Goal: Task Accomplishment & Management: Manage account settings

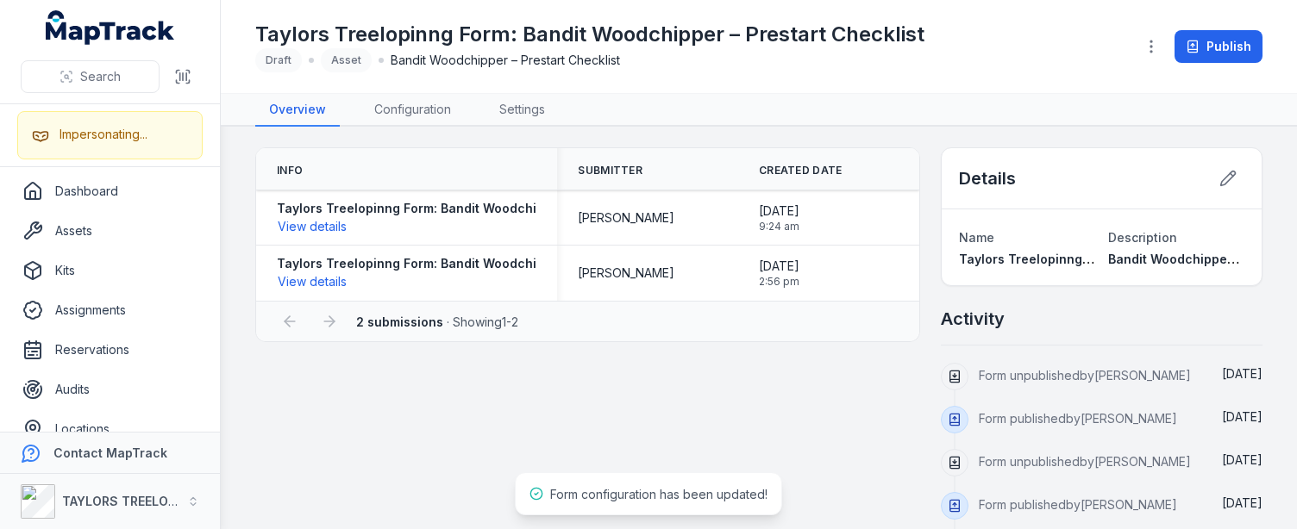
scroll to position [106, 0]
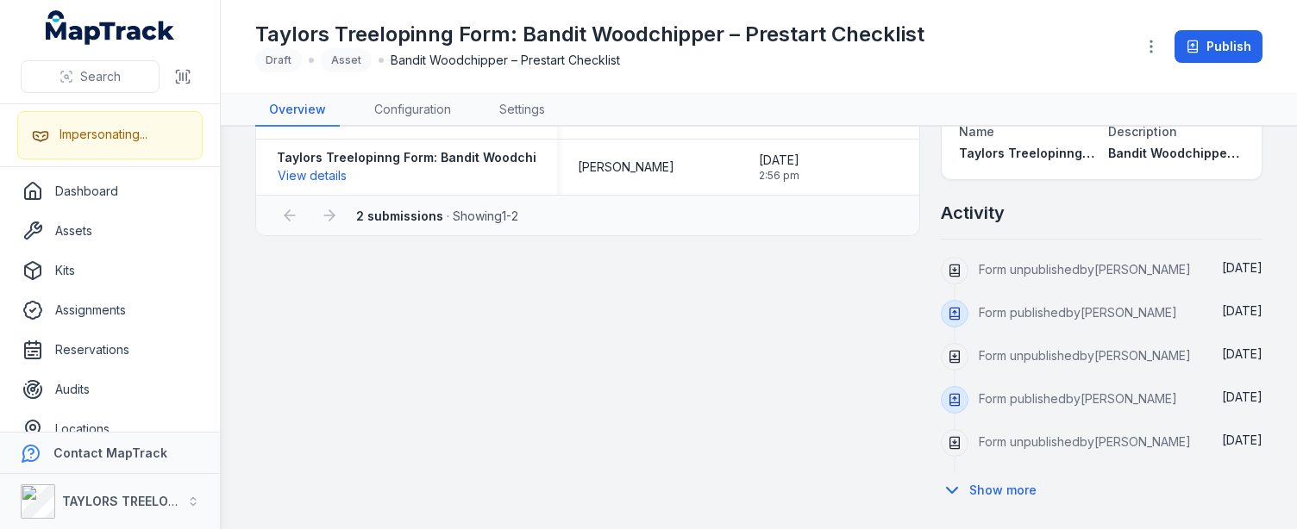
click at [650, 357] on div "Info Submitter Created Date Taylors Treelopinng Form: Bandit Woodchipper – Pres…" at bounding box center [758, 274] width 1007 height 467
click at [439, 109] on link "Configuration" at bounding box center [412, 110] width 104 height 33
click at [641, 85] on div "Taylors Treelopinng Form: Bandit Woodchipper – Prestart Checklist Draft Asset B…" at bounding box center [758, 46] width 1007 height 79
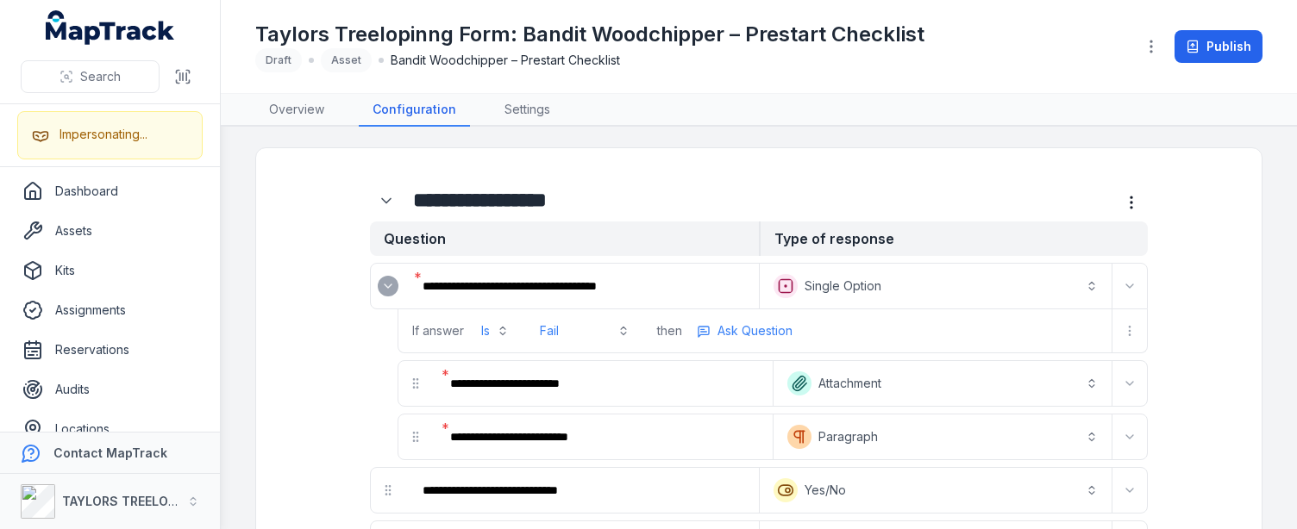
scroll to position [1967, 0]
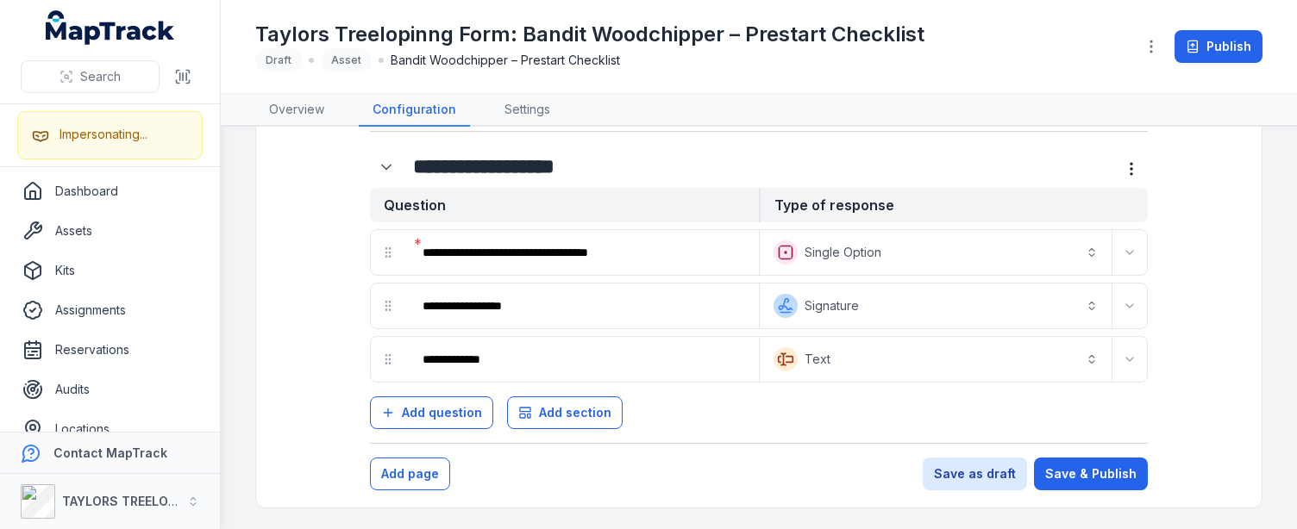
click at [746, 411] on div "Add question Add section" at bounding box center [759, 410] width 778 height 40
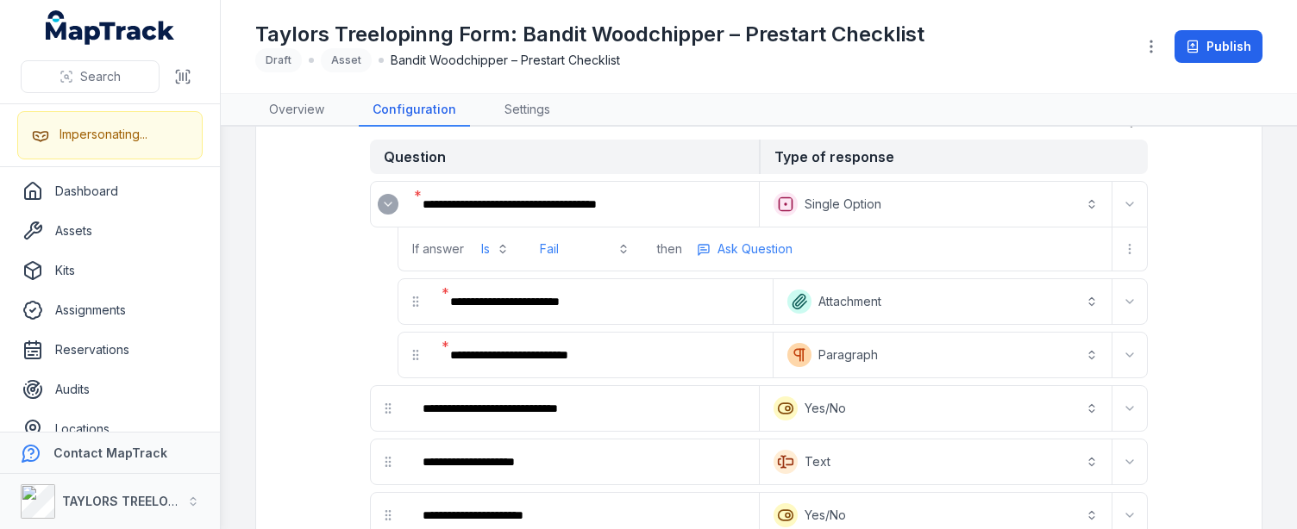
scroll to position [71, 0]
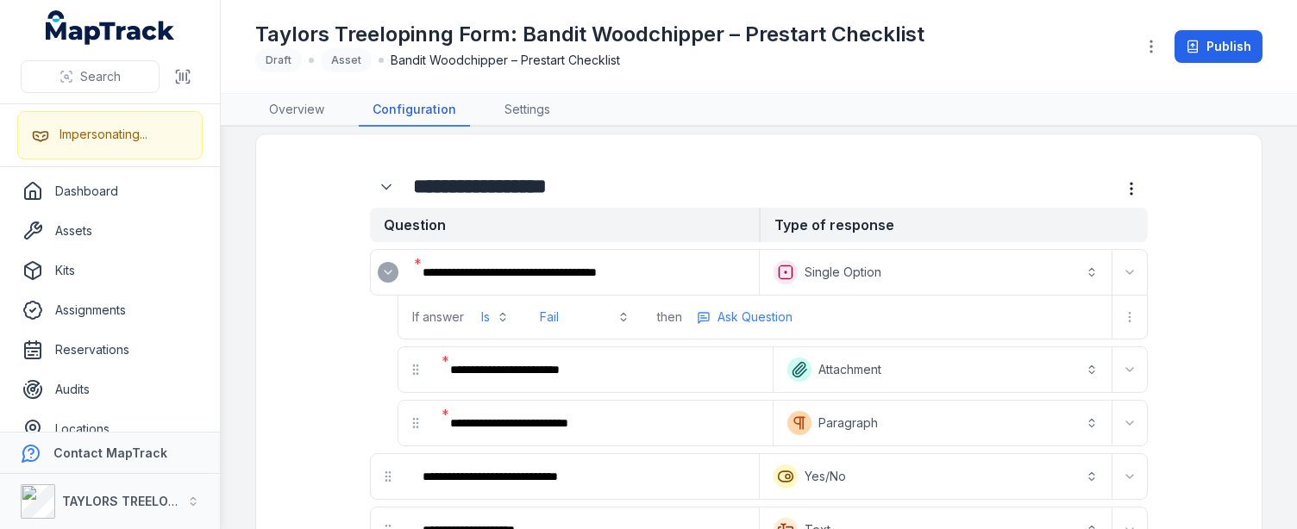
scroll to position [0, 0]
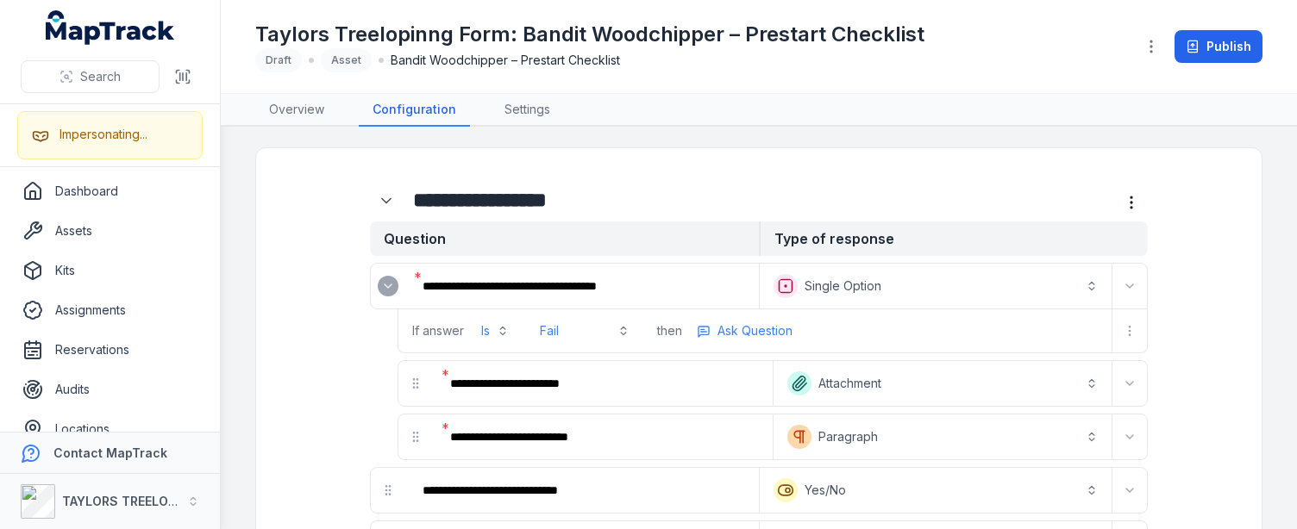
click at [384, 326] on div "If answer Is Fail then Ask Question" at bounding box center [759, 331] width 778 height 44
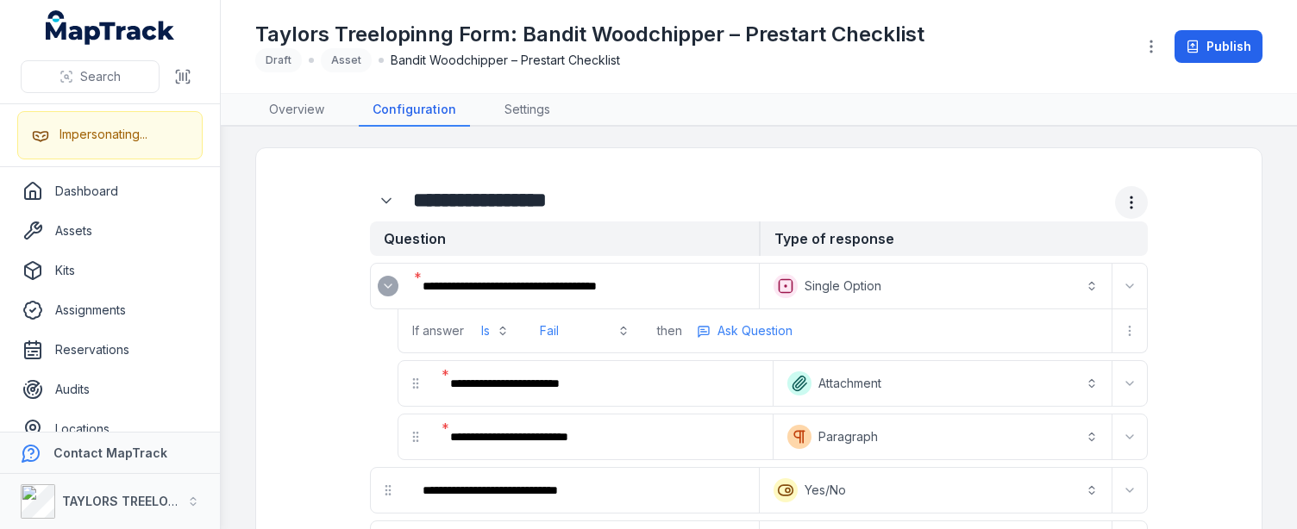
click at [1133, 203] on button "more-detail" at bounding box center [1131, 202] width 33 height 33
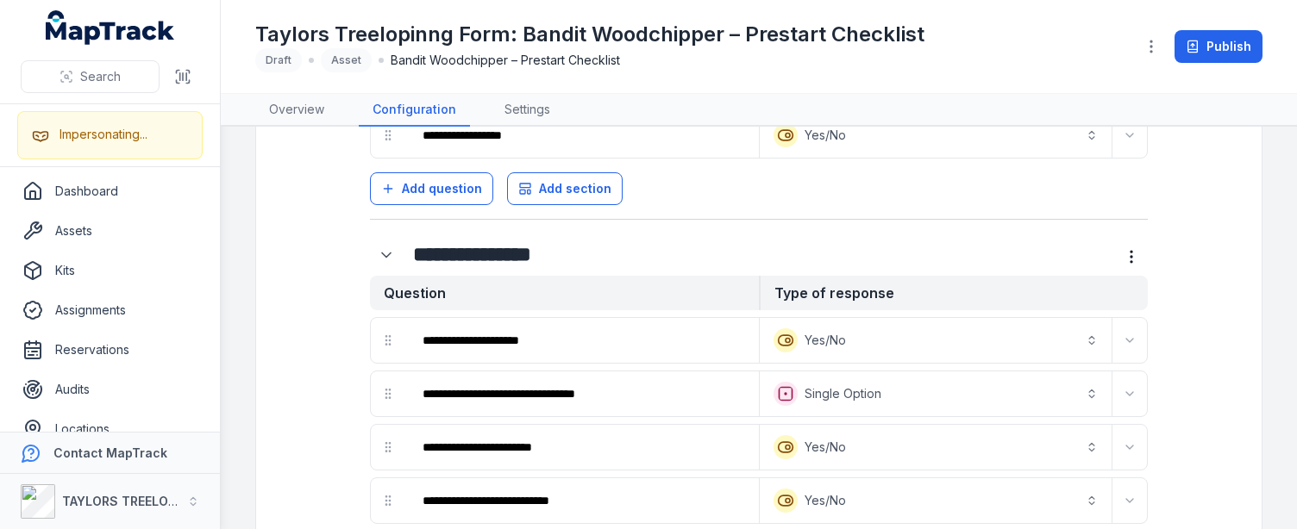
scroll to position [1967, 0]
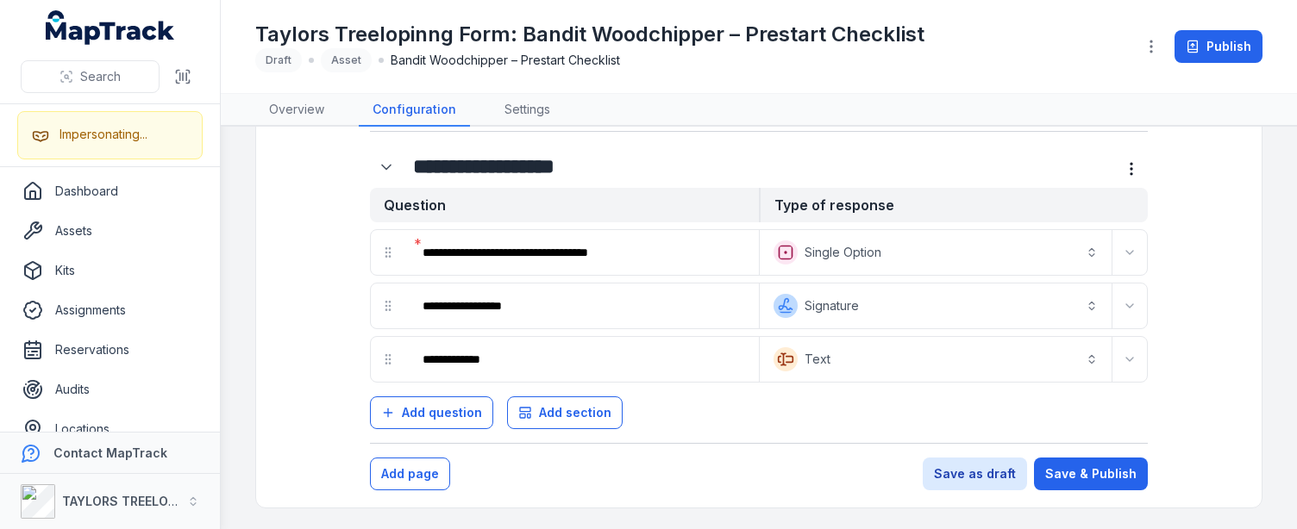
click at [1122, 365] on icon "Expand" at bounding box center [1129, 360] width 14 height 14
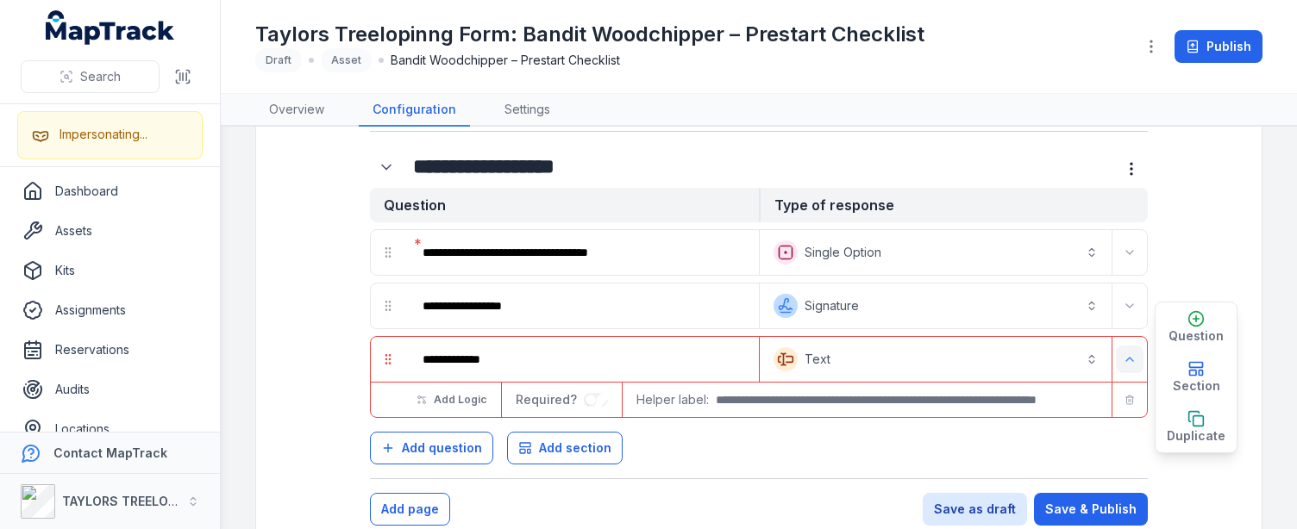
scroll to position [2003, 0]
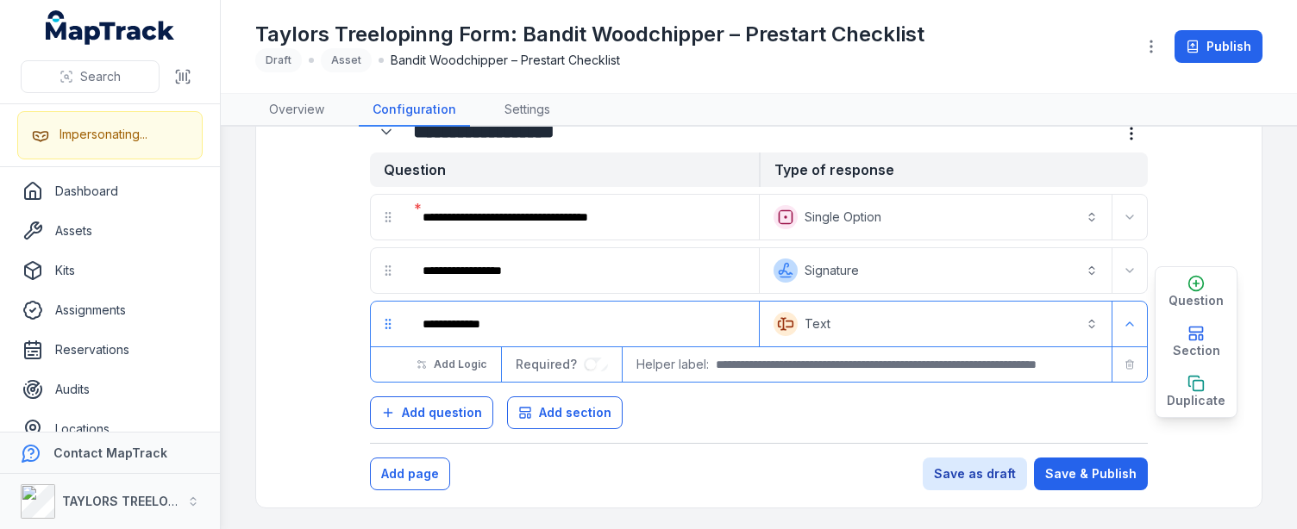
click at [937, 324] on button "Text *******" at bounding box center [935, 324] width 345 height 38
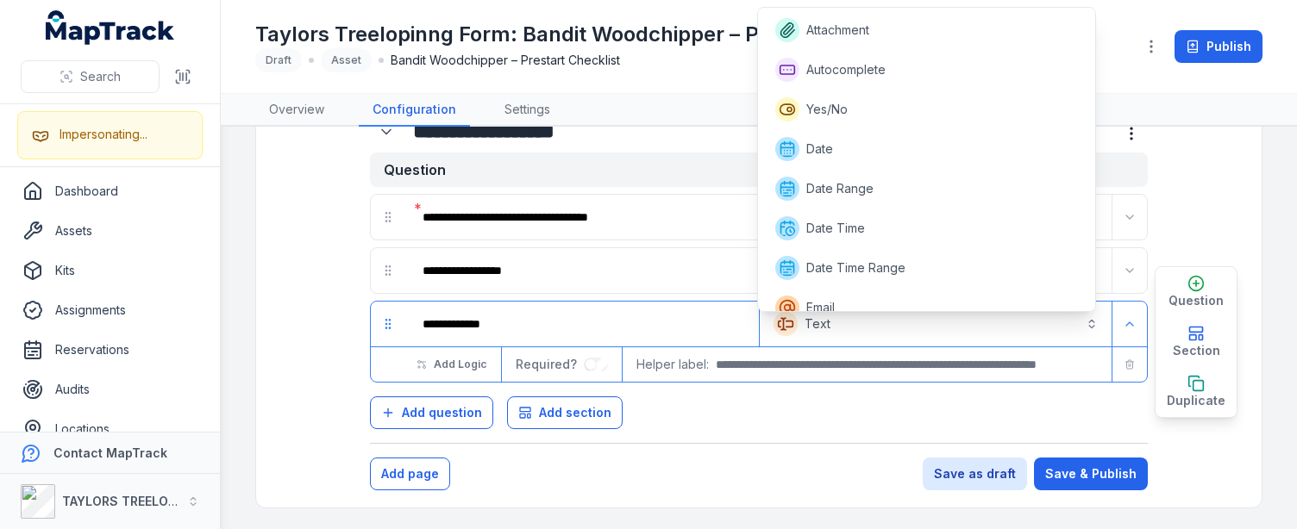
scroll to position [293, 0]
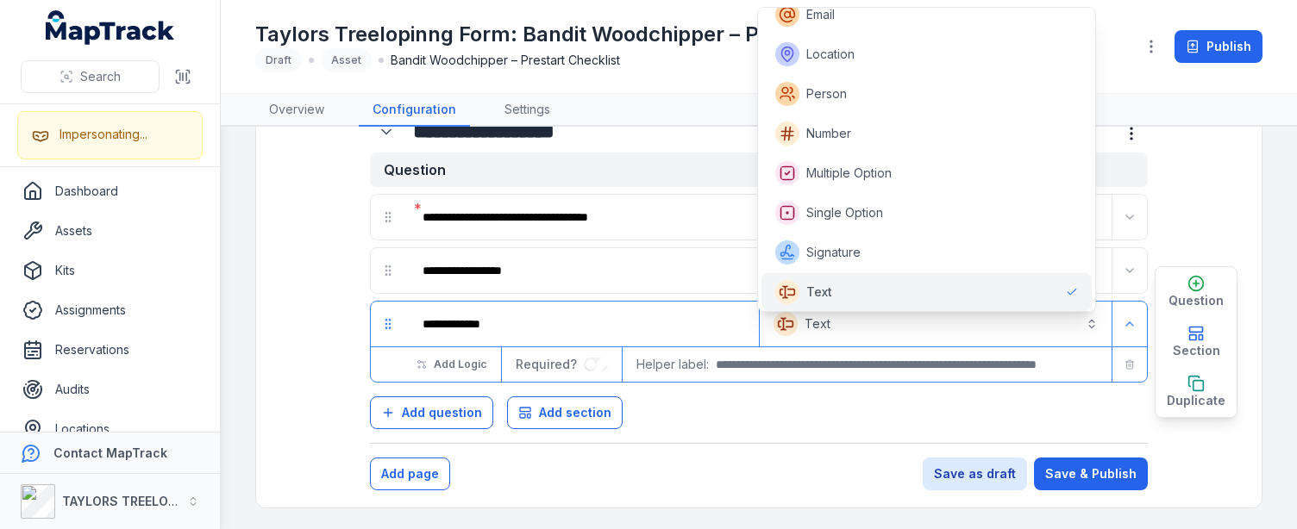
click at [937, 324] on button "Text *******" at bounding box center [935, 324] width 345 height 38
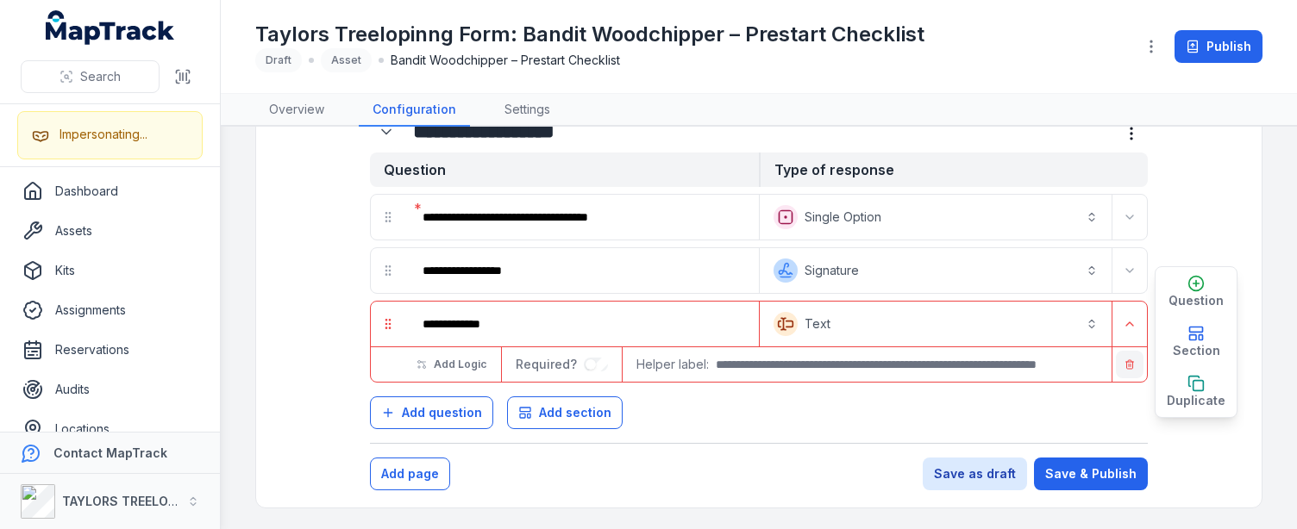
click at [1124, 367] on icon "button" at bounding box center [1129, 364] width 10 height 10
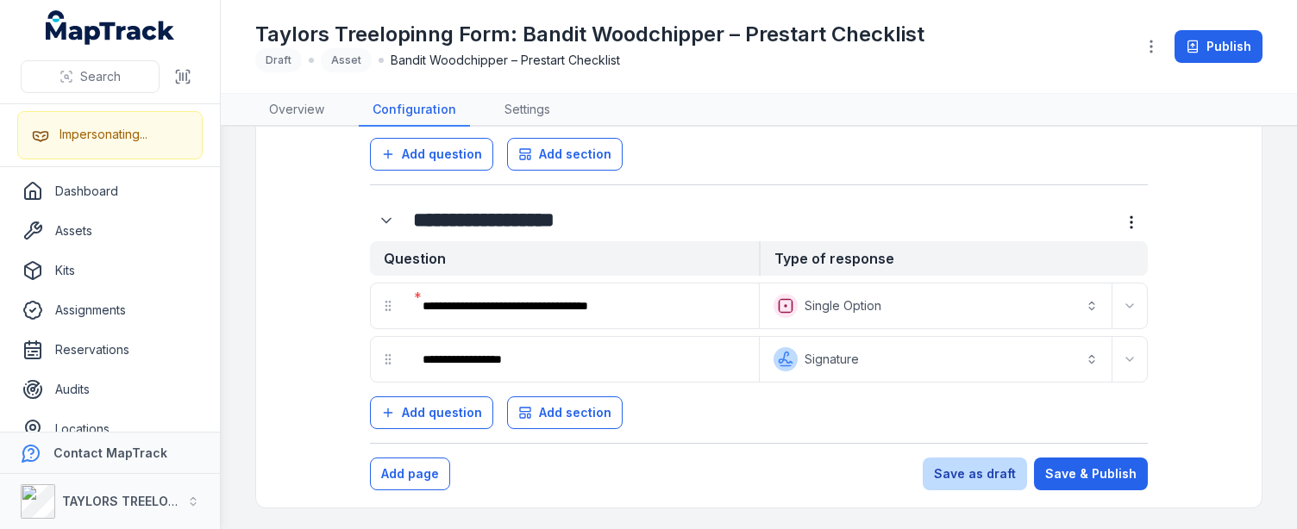
click at [954, 482] on button "Save as draft" at bounding box center [974, 474] width 104 height 33
